Goal: Transaction & Acquisition: Purchase product/service

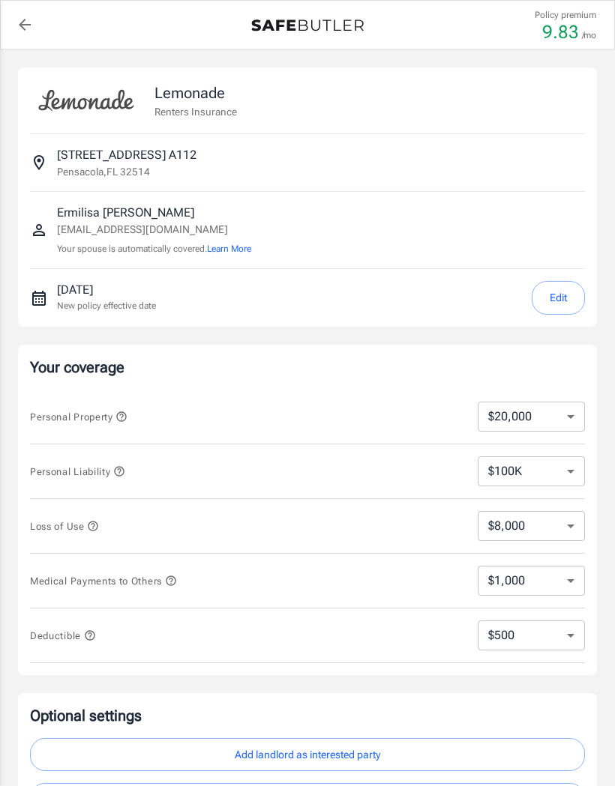
select select "20000"
select select "500"
click at [562, 420] on select "$10,000 $20,000 $30,000 $40,000 $50,000 $100K" at bounding box center [530, 417] width 107 height 30
select select "50000"
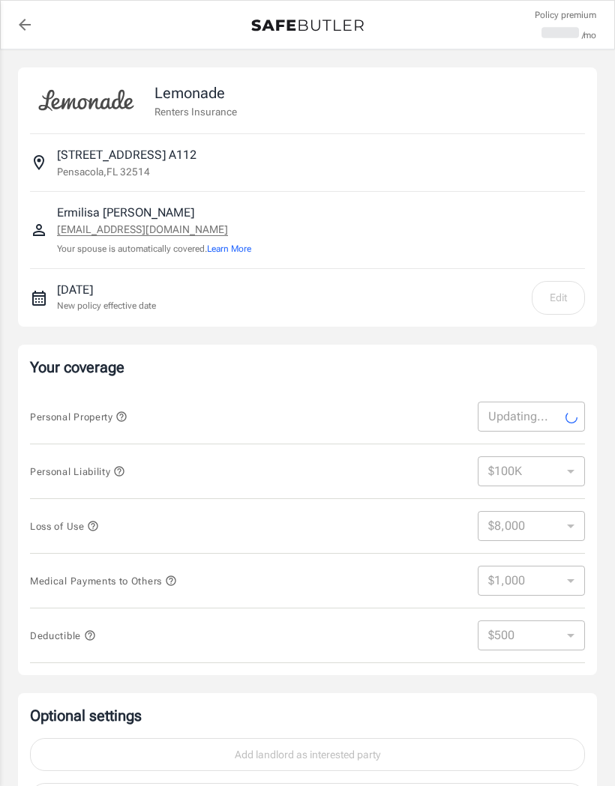
select select "50000"
select select "20000"
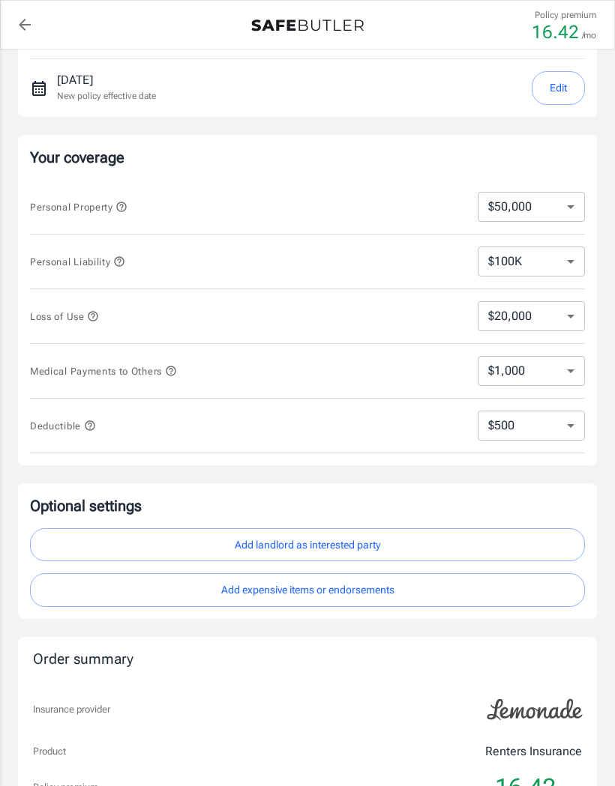
scroll to position [207, 0]
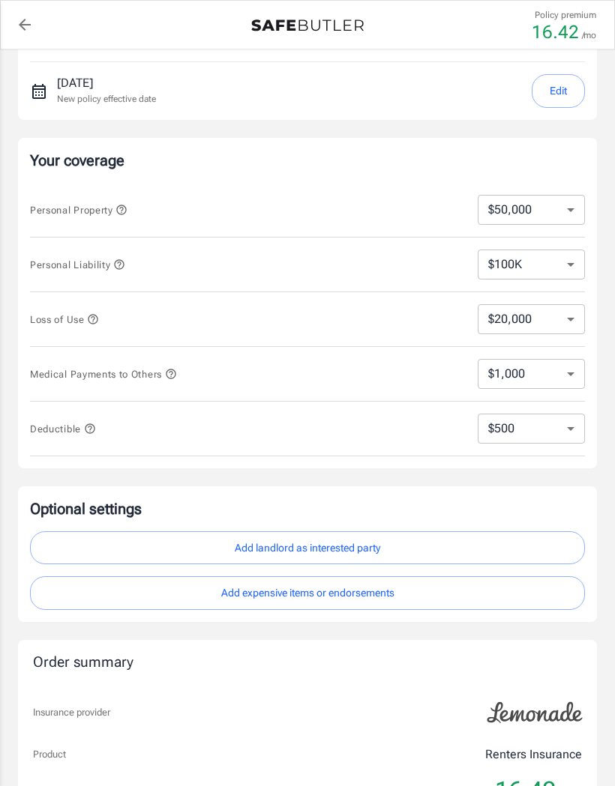
click at [569, 424] on select "$250 $500 $1,000" at bounding box center [530, 429] width 107 height 30
select select "250"
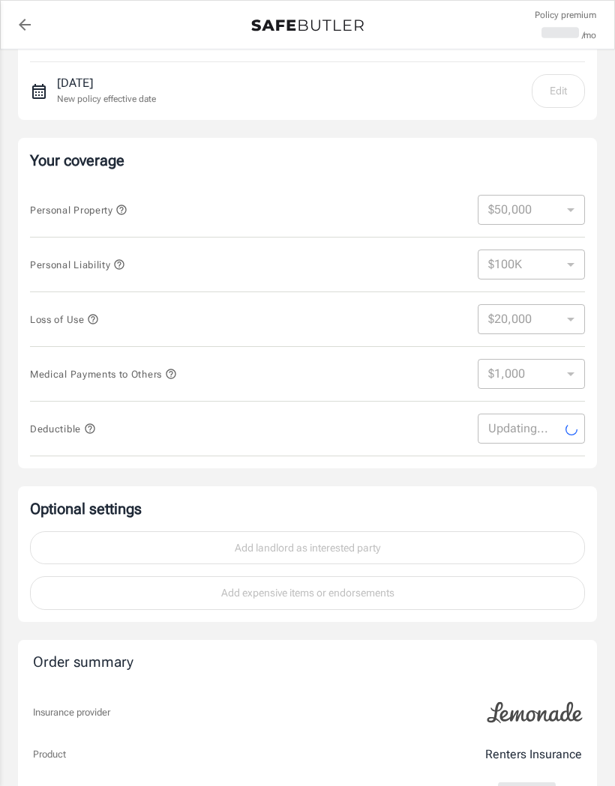
select select "250"
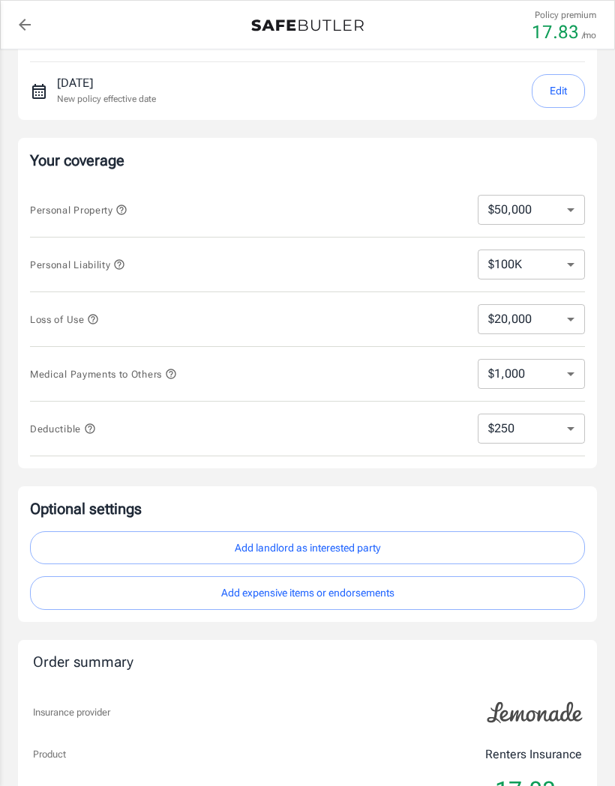
click at [570, 367] on select "$1,000 $2,000 $3,000 $4,000 $5,000" at bounding box center [530, 374] width 107 height 30
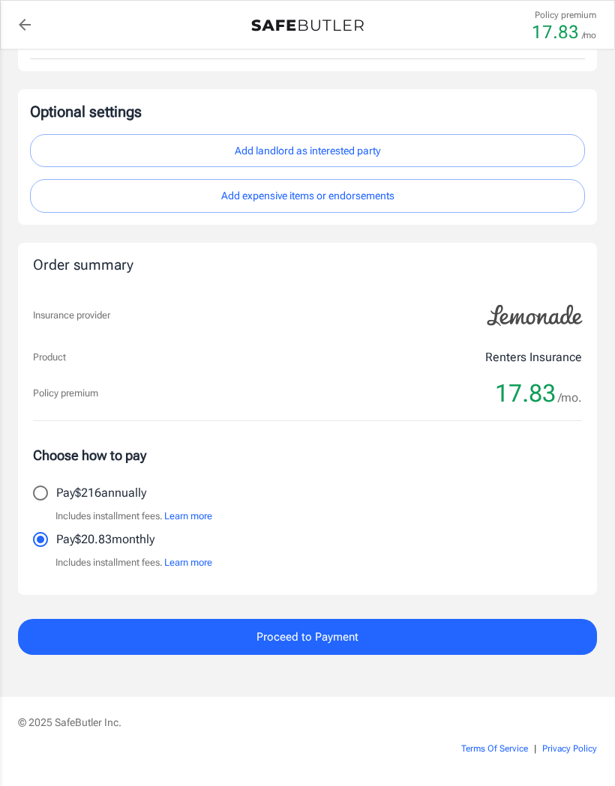
scroll to position [605, 0]
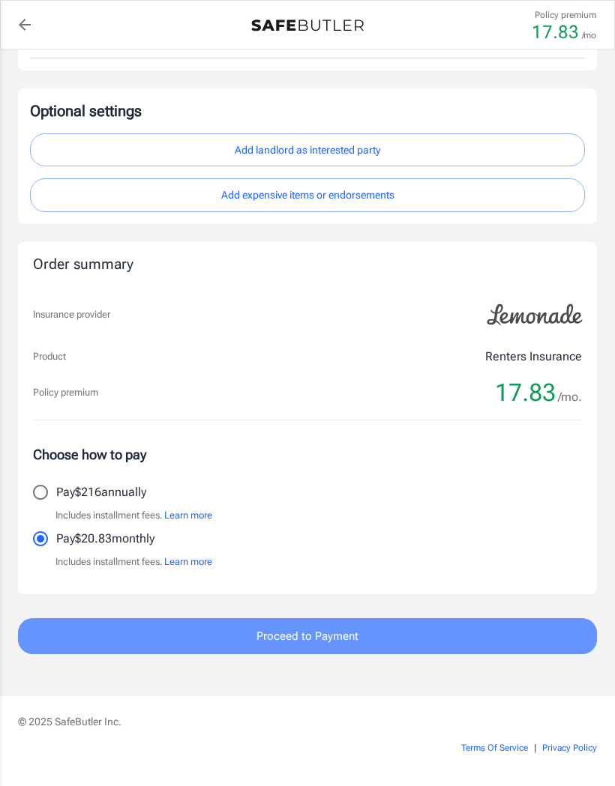
click at [414, 621] on button "Proceed to Payment" at bounding box center [307, 636] width 579 height 36
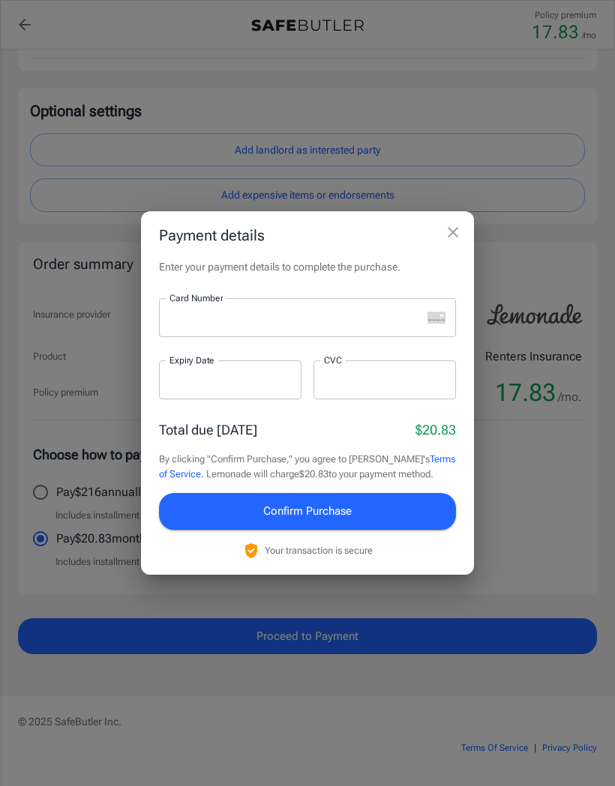
scroll to position [666, 0]
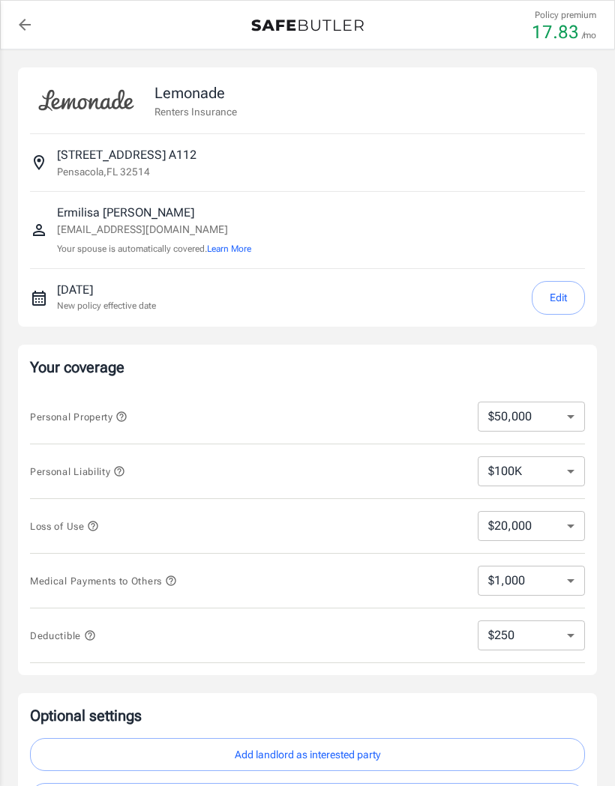
select select "50000"
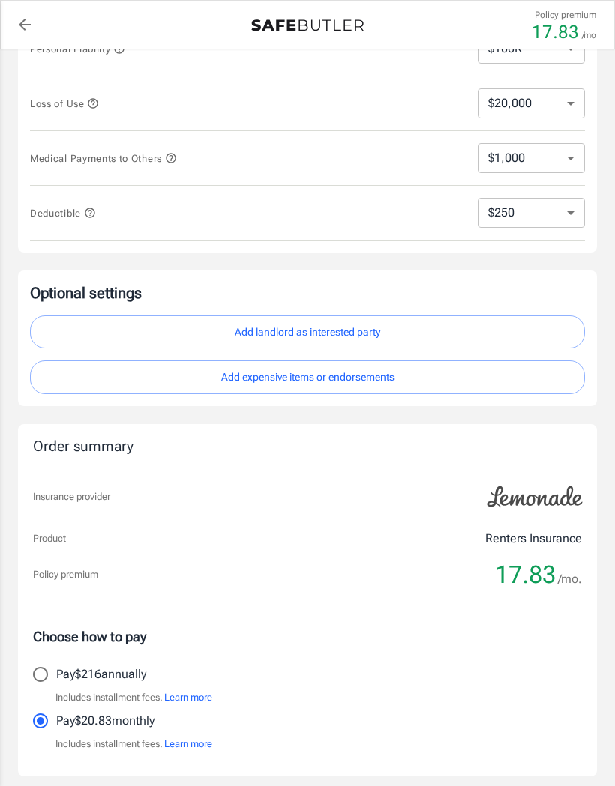
scroll to position [423, 0]
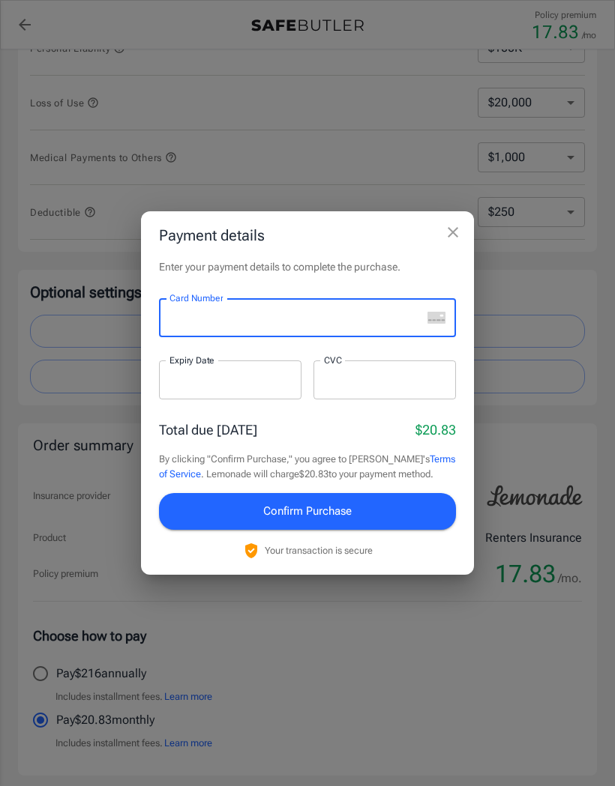
scroll to position [423, 0]
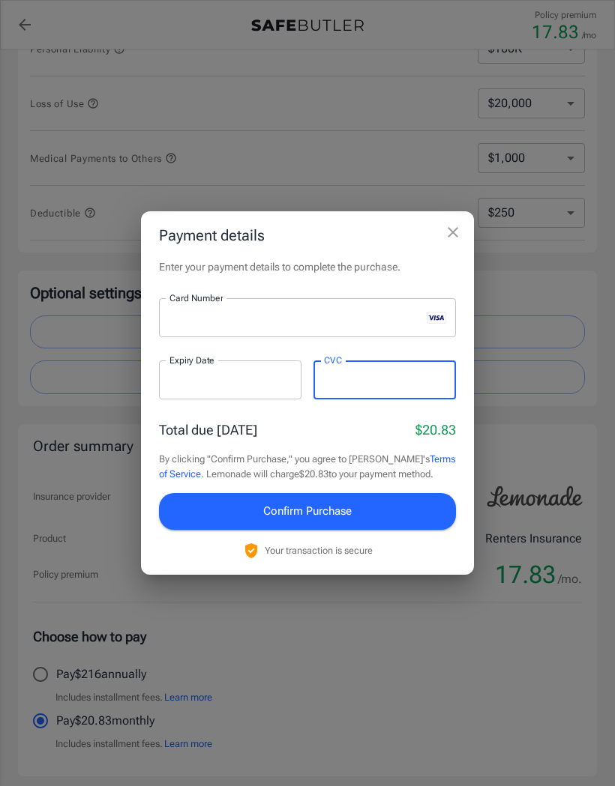
click at [380, 529] on button "Confirm Purchase" at bounding box center [307, 511] width 297 height 36
